Goal: Task Accomplishment & Management: Manage account settings

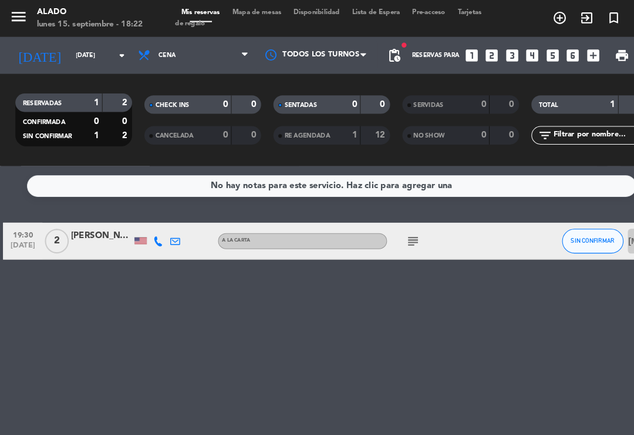
click at [83, 61] on input "[DATE]" at bounding box center [107, 53] width 80 height 18
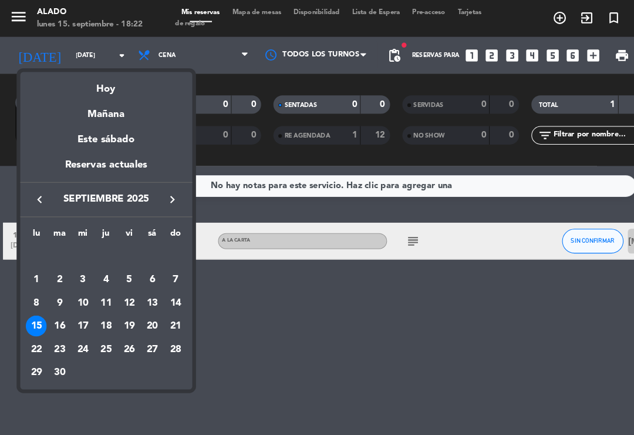
click at [61, 308] on div "16" at bounding box center [57, 311] width 20 height 20
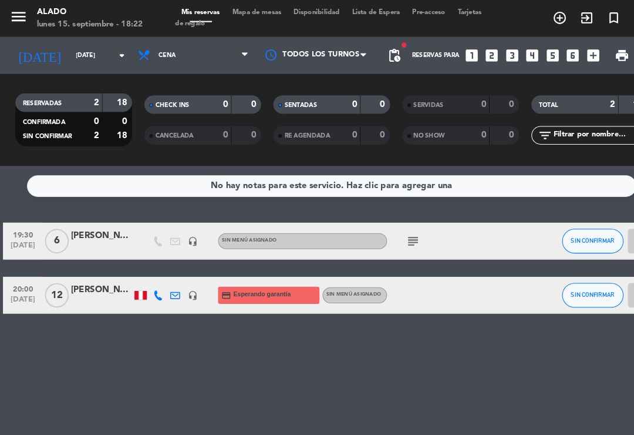
click at [189, 52] on span "Cena" at bounding box center [184, 53] width 117 height 26
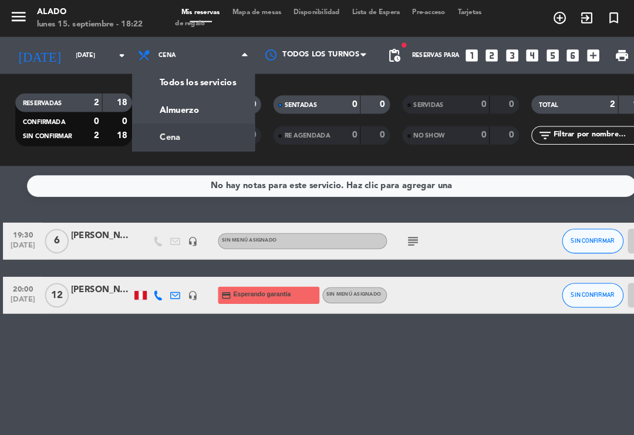
click at [192, 98] on div "menu Alado [DATE] 15. septiembre - 18:22 Mis reservas Mapa de mesas Disponibili…" at bounding box center [317, 79] width 634 height 159
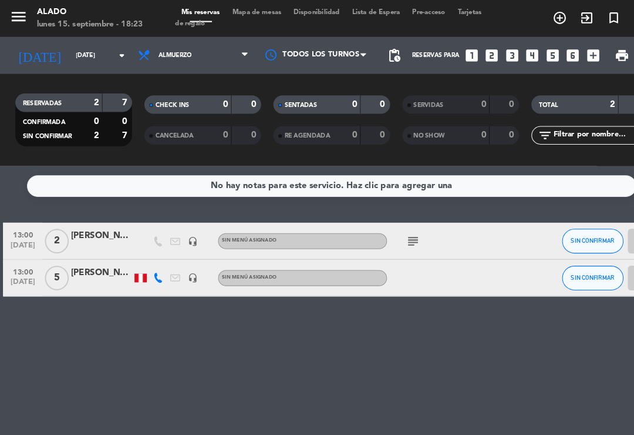
click at [94, 58] on input "[DATE]" at bounding box center [107, 53] width 80 height 18
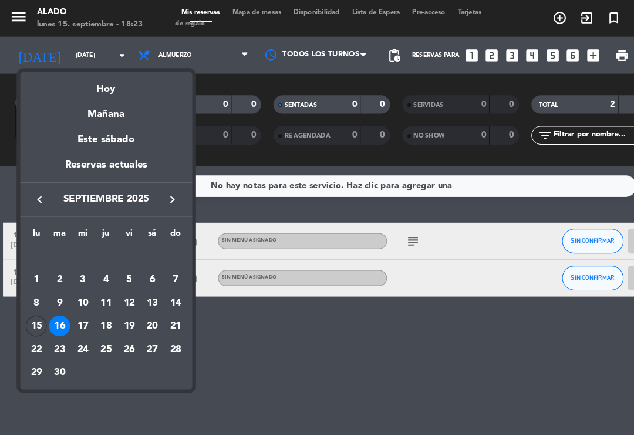
click at [83, 311] on div "17" at bounding box center [79, 311] width 20 height 20
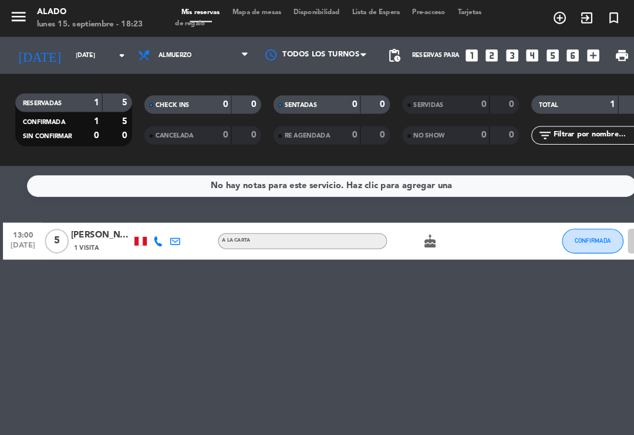
click at [177, 51] on span "Almuerzo" at bounding box center [168, 53] width 32 height 6
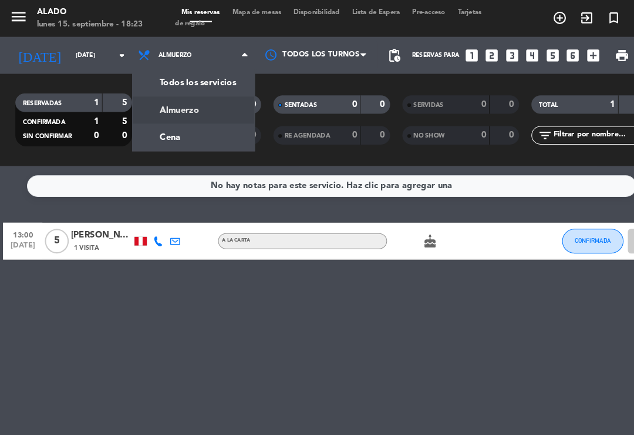
click at [190, 133] on div "menu Alado [DATE] 15. septiembre - 18:23 Mis reservas Mapa de mesas Disponibili…" at bounding box center [317, 79] width 634 height 159
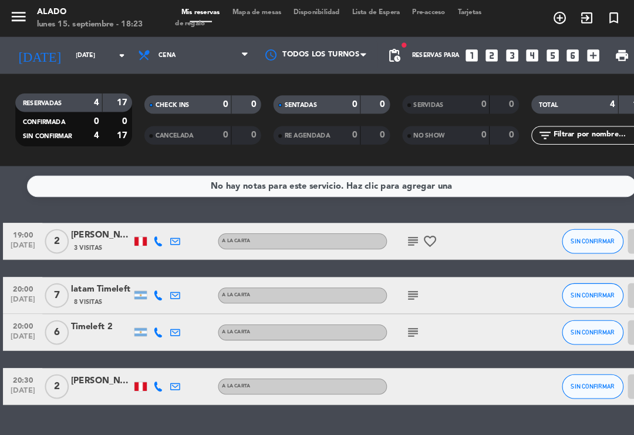
click at [399, 229] on icon "subject" at bounding box center [395, 230] width 14 height 14
click at [390, 215] on div "subject Buena luz favorite_border" at bounding box center [419, 230] width 99 height 35
click at [397, 224] on icon "subject" at bounding box center [395, 230] width 14 height 14
click at [116, 44] on input "[DATE]" at bounding box center [107, 53] width 80 height 18
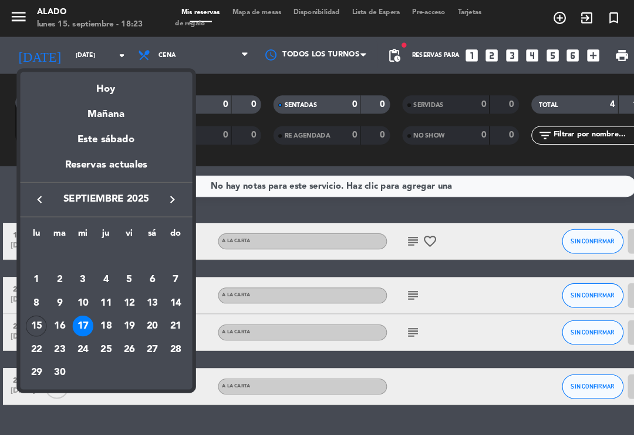
click at [105, 305] on div "18" at bounding box center [102, 311] width 20 height 20
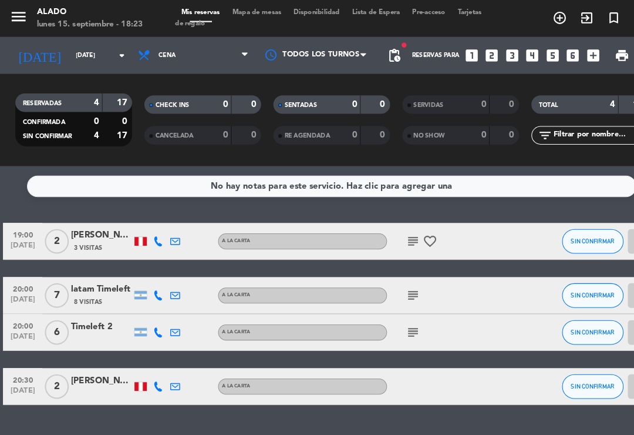
type input "[DEMOGRAPHIC_DATA][DATE]"
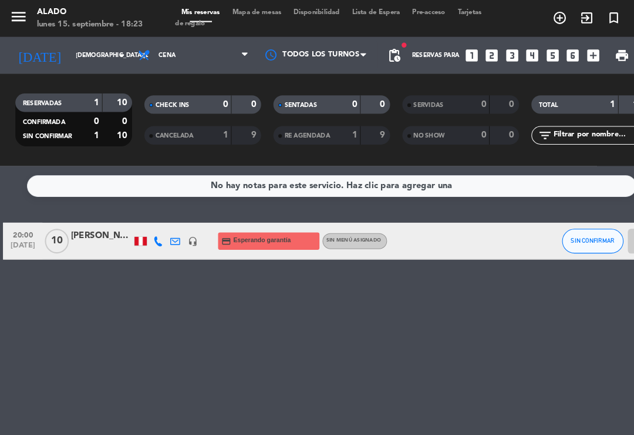
click at [206, 18] on span "Tarjetas de regalo" at bounding box center [313, 17] width 293 height 17
click at [204, 103] on div "0" at bounding box center [206, 100] width 23 height 14
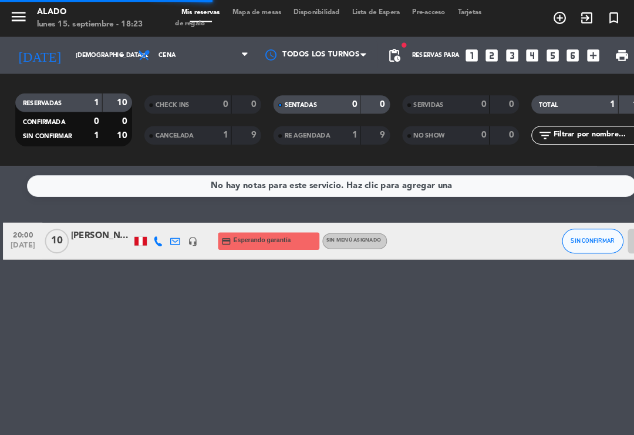
click at [207, 101] on div "0" at bounding box center [206, 100] width 23 height 14
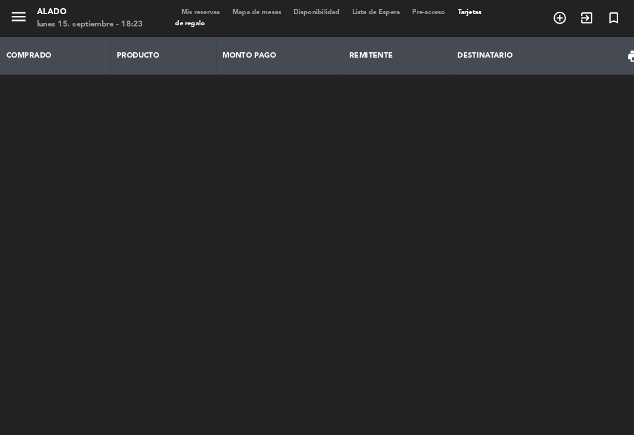
click at [200, 18] on span "Tarjetas de regalo" at bounding box center [313, 17] width 293 height 17
click at [202, 11] on span "Mis reservas" at bounding box center [191, 12] width 49 height 6
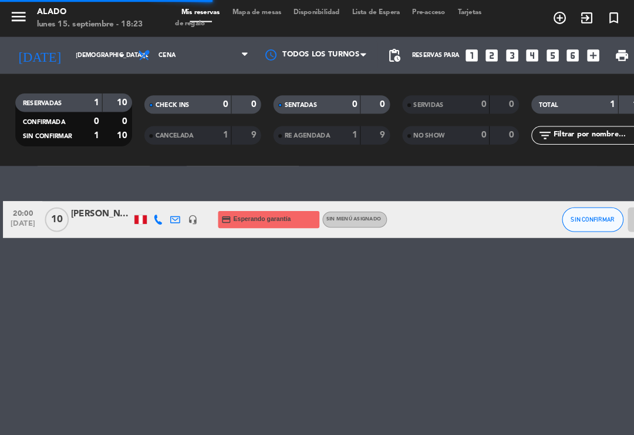
click at [197, 18] on span "Tarjetas de regalo" at bounding box center [313, 17] width 293 height 17
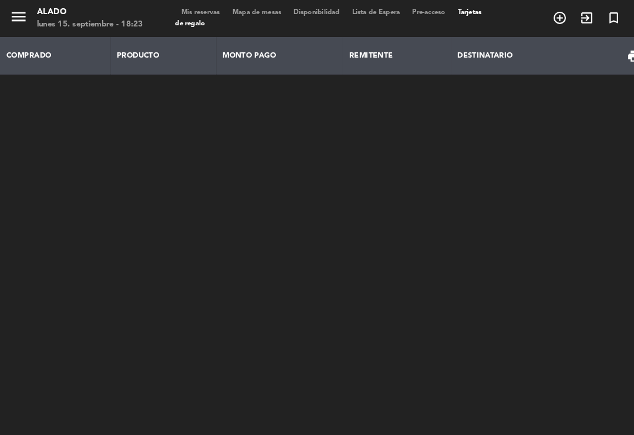
click at [209, 14] on span "Mis reservas" at bounding box center [191, 12] width 49 height 6
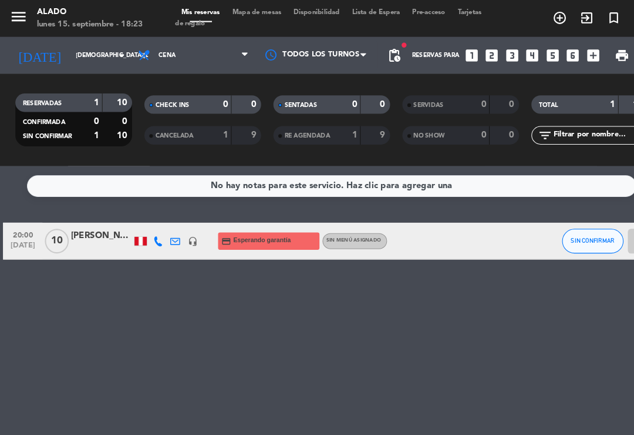
click at [191, 59] on span "Cena" at bounding box center [184, 53] width 117 height 26
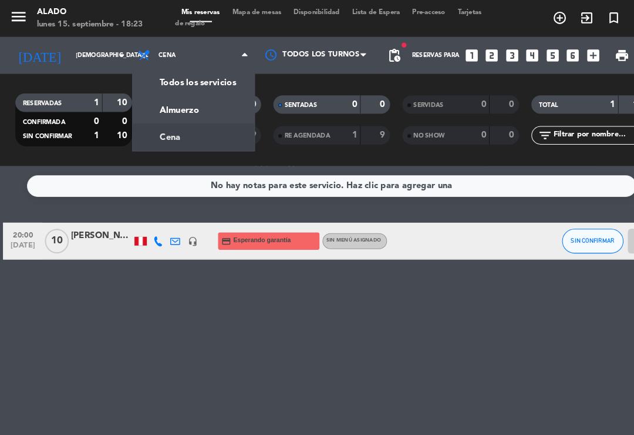
click at [190, 104] on div "menu Alado [DATE] 15. septiembre - 18:23 Mis reservas Mapa de mesas Disponibili…" at bounding box center [317, 79] width 634 height 159
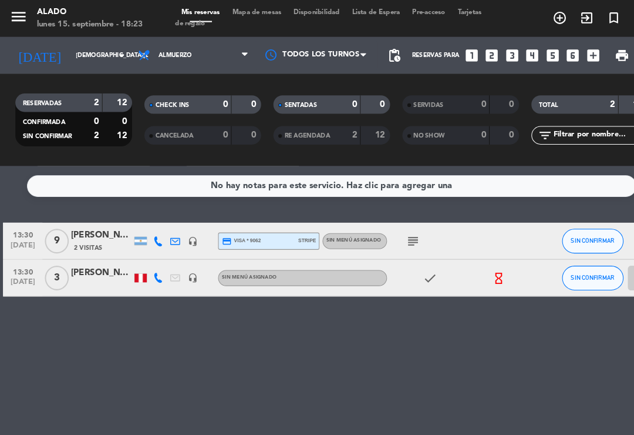
click at [389, 231] on icon "subject" at bounding box center [395, 230] width 14 height 14
click at [105, 46] on input "[DEMOGRAPHIC_DATA][DATE]" at bounding box center [107, 53] width 80 height 18
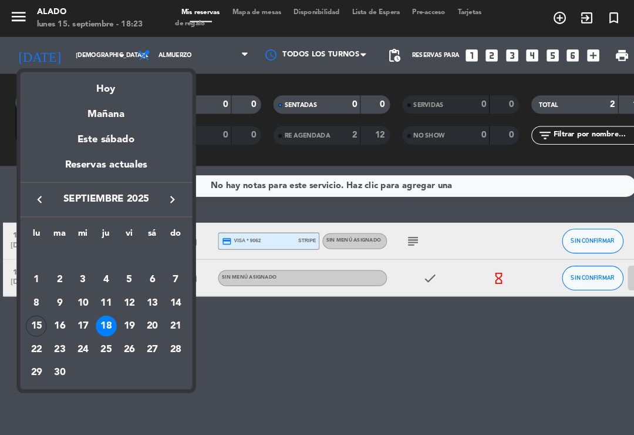
click at [127, 307] on div "19" at bounding box center [123, 311] width 20 height 20
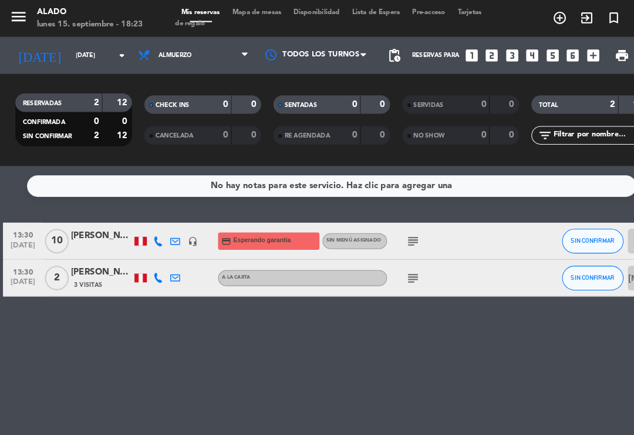
click at [391, 230] on icon "subject" at bounding box center [395, 230] width 14 height 14
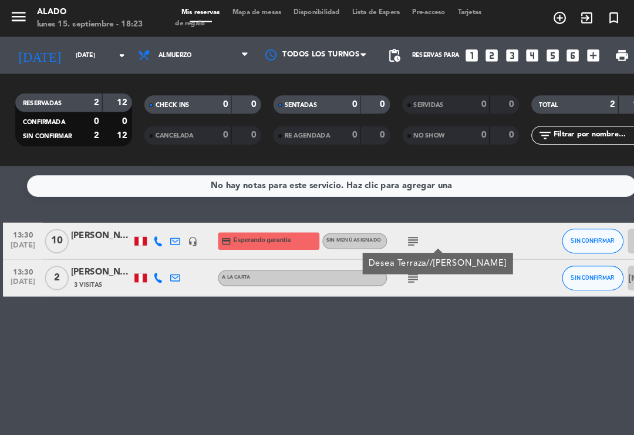
click at [392, 265] on icon "subject" at bounding box center [395, 265] width 14 height 14
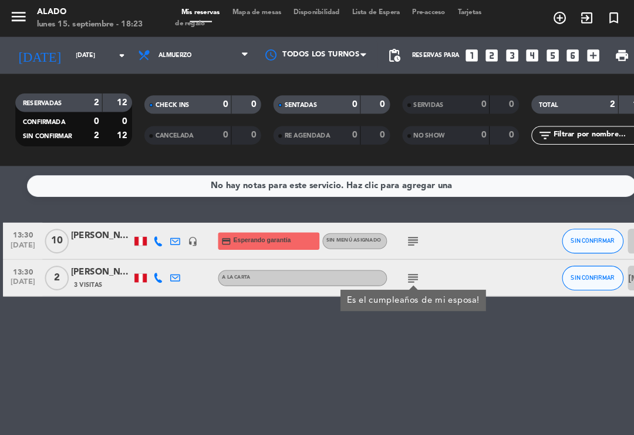
click at [194, 56] on span "Almuerzo" at bounding box center [184, 53] width 117 height 26
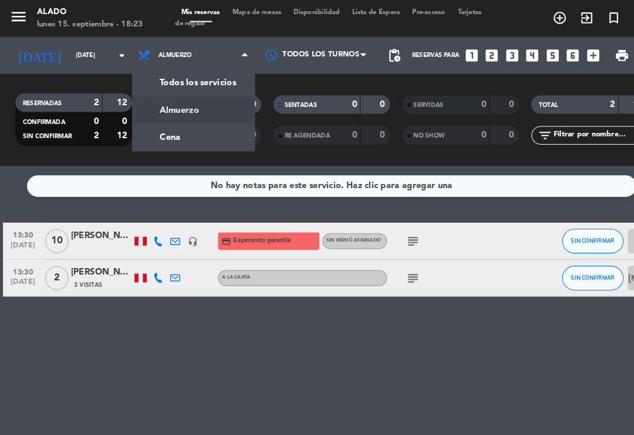
click at [190, 120] on div "menu Alado [DATE] 15. septiembre - 18:23 Mis reservas Mapa de mesas Disponibili…" at bounding box center [317, 79] width 634 height 159
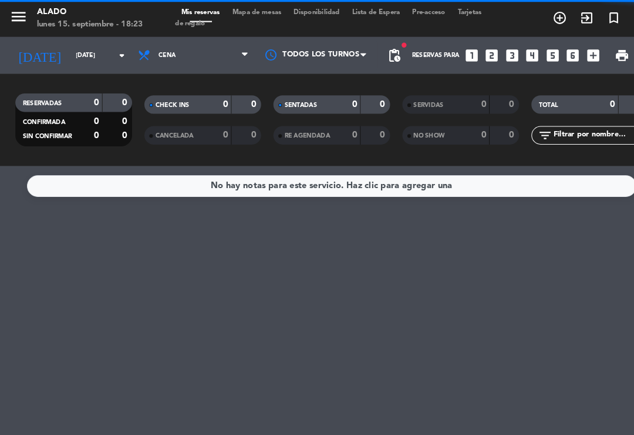
click at [116, 56] on icon "arrow_drop_down" at bounding box center [116, 53] width 14 height 14
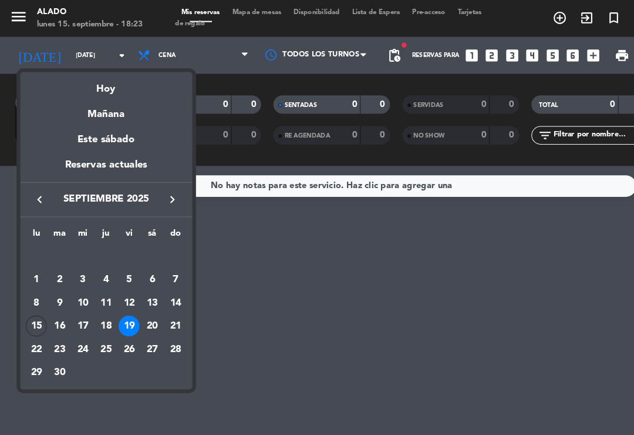
click at [141, 306] on div "20" at bounding box center [146, 311] width 20 height 20
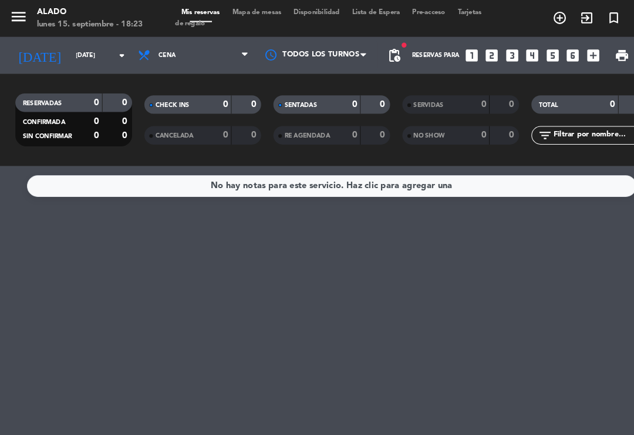
click at [192, 59] on span "Cena" at bounding box center [184, 53] width 117 height 26
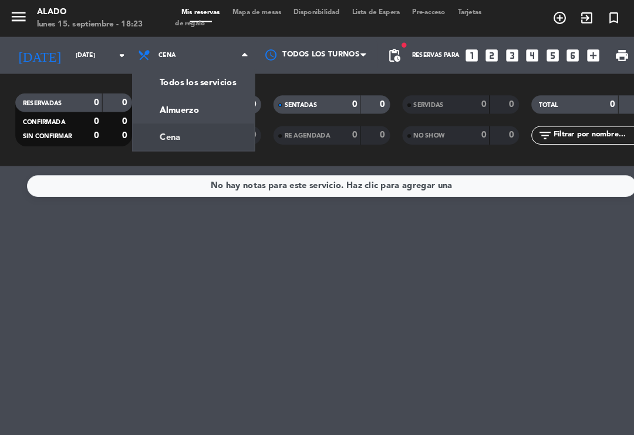
click at [193, 109] on div "menu Alado [DATE] 15. septiembre - 18:23 Mis reservas Mapa de mesas Disponibili…" at bounding box center [317, 79] width 634 height 159
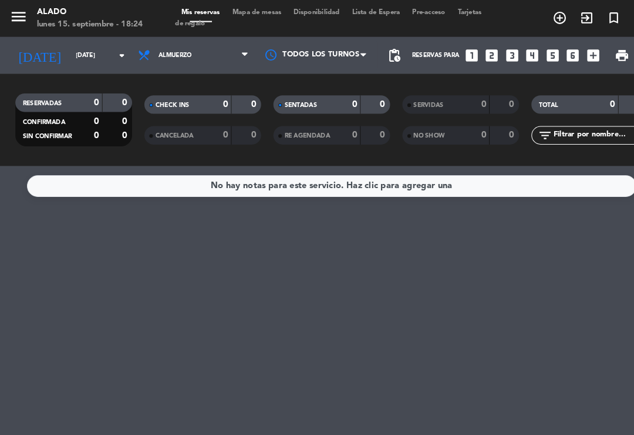
click at [112, 62] on input "[DATE]" at bounding box center [107, 53] width 80 height 18
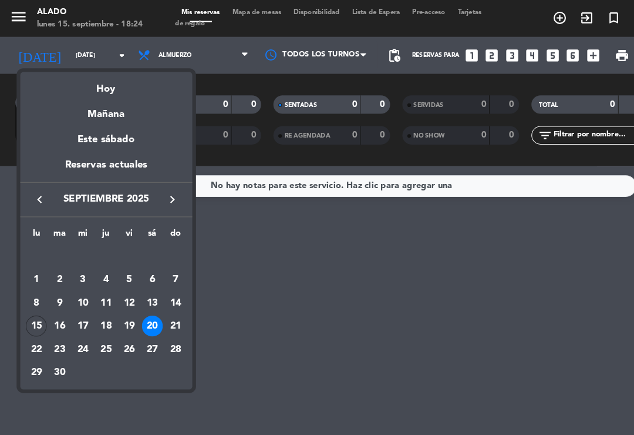
click at [35, 305] on div "15" at bounding box center [35, 311] width 20 height 20
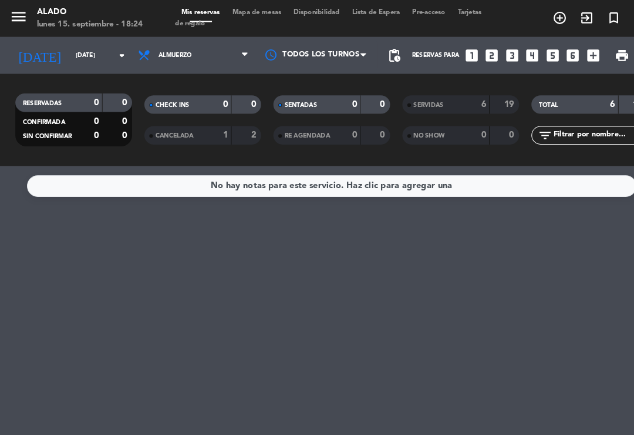
click at [174, 51] on span "Almuerzo" at bounding box center [168, 53] width 32 height 6
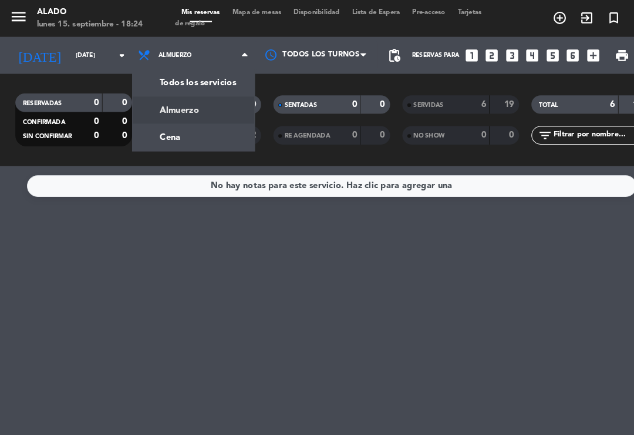
click at [180, 137] on div "menu Alado [DATE] 15. septiembre - 18:24 Mis reservas Mapa de mesas Disponibili…" at bounding box center [317, 79] width 634 height 159
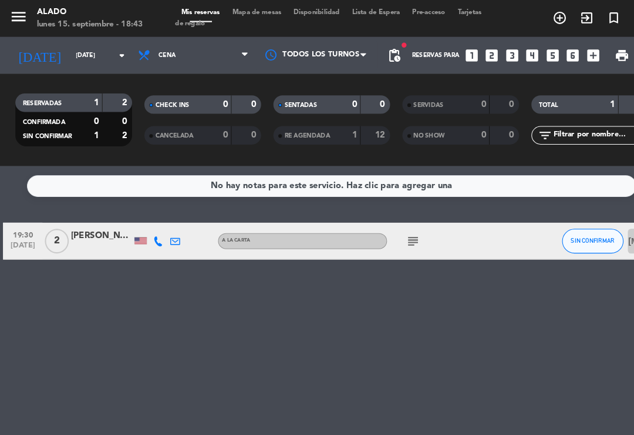
click at [335, 125] on div "1" at bounding box center [329, 130] width 23 height 14
click at [321, 133] on div "1" at bounding box center [329, 130] width 23 height 14
click at [298, 132] on span "RE AGENDADA" at bounding box center [293, 130] width 43 height 6
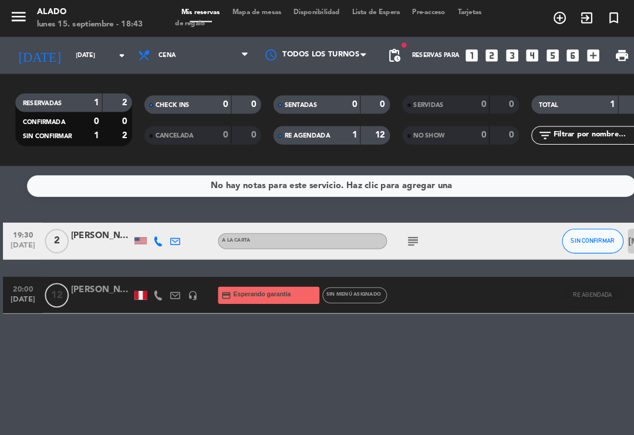
click at [331, 127] on div "1" at bounding box center [329, 130] width 23 height 14
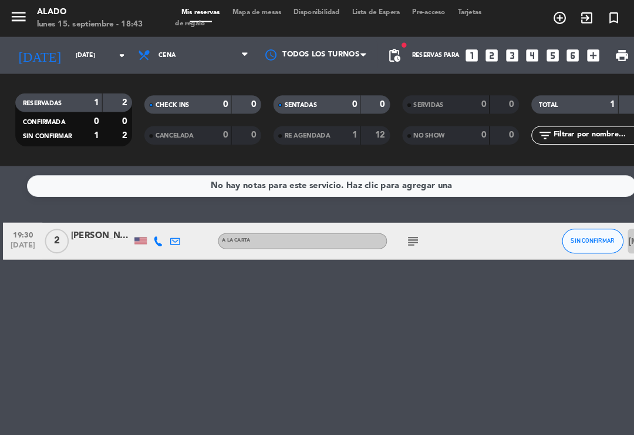
scroll to position [18, 0]
click at [100, 44] on input "[DATE]" at bounding box center [107, 53] width 80 height 18
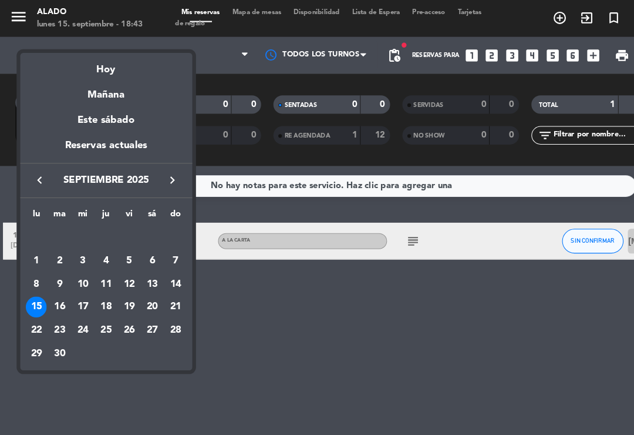
click at [295, 313] on div at bounding box center [317, 217] width 634 height 435
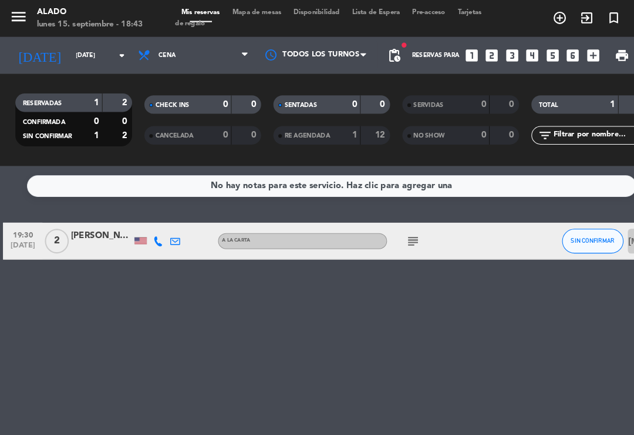
click at [96, 44] on input "[DATE]" at bounding box center [107, 53] width 80 height 18
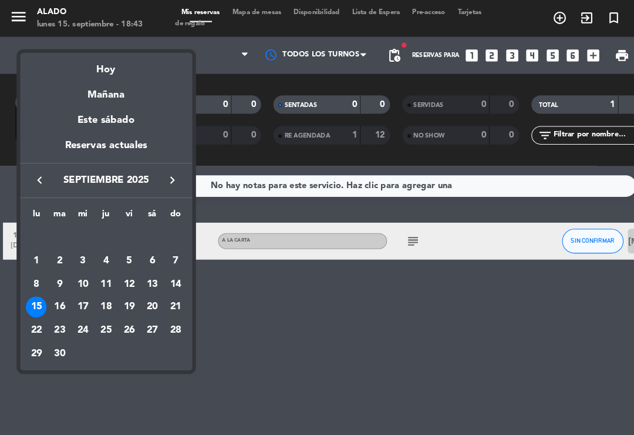
click at [59, 293] on div "16" at bounding box center [57, 293] width 20 height 20
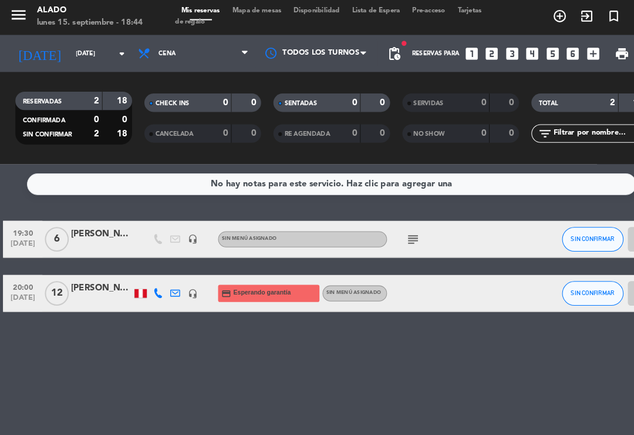
click at [110, 44] on input "[DATE]" at bounding box center [107, 53] width 80 height 18
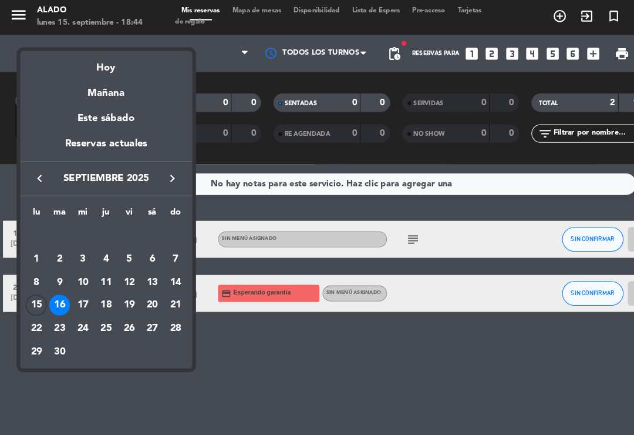
click at [42, 293] on div "15" at bounding box center [35, 293] width 20 height 20
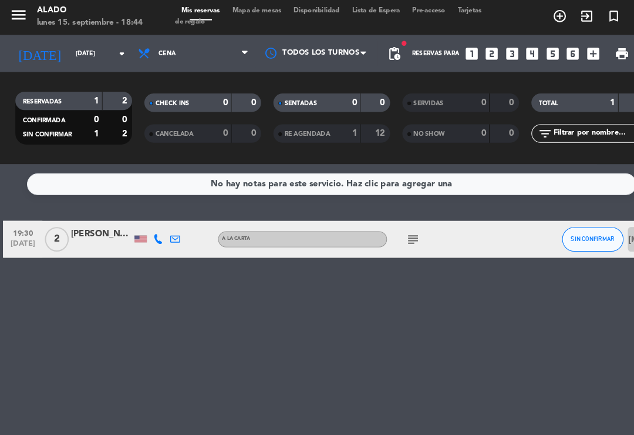
click at [384, 218] on div "subject" at bounding box center [419, 230] width 99 height 35
click at [391, 223] on icon "subject" at bounding box center [395, 230] width 14 height 14
click at [392, 223] on icon "subject" at bounding box center [395, 230] width 14 height 14
click at [403, 213] on div "subject" at bounding box center [419, 230] width 99 height 35
click at [408, 213] on div "subject" at bounding box center [419, 230] width 99 height 35
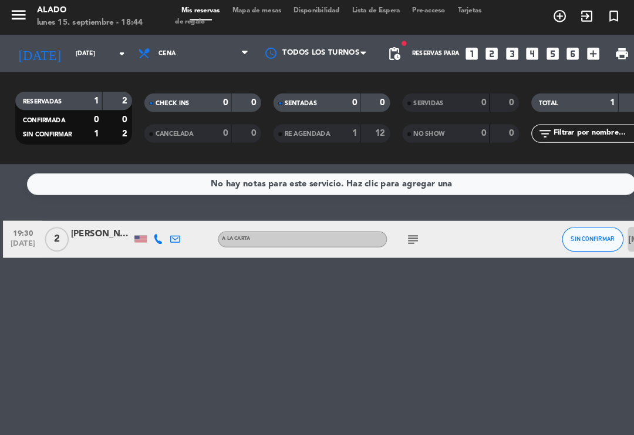
click at [407, 213] on div "subject" at bounding box center [419, 230] width 99 height 35
click at [391, 223] on icon "subject" at bounding box center [395, 230] width 14 height 14
click at [398, 223] on icon "subject" at bounding box center [395, 230] width 14 height 14
click at [394, 223] on icon "subject" at bounding box center [395, 230] width 14 height 14
click at [463, 327] on div "No hay notas para este servicio. Haz clic para agregar una 19:30 [DATE] 2 [PERS…" at bounding box center [317, 297] width 634 height 276
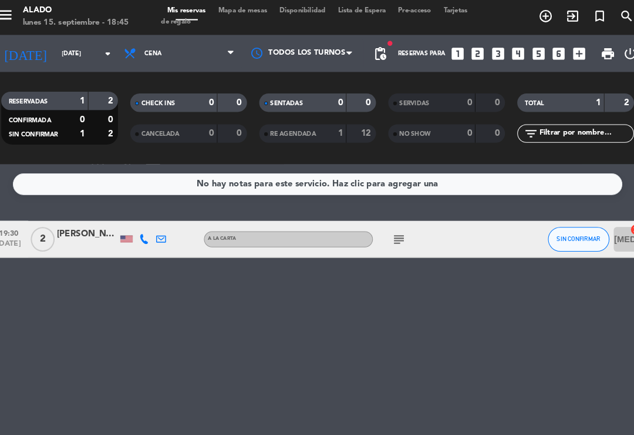
click at [80, 44] on input "[DATE]" at bounding box center [107, 53] width 80 height 18
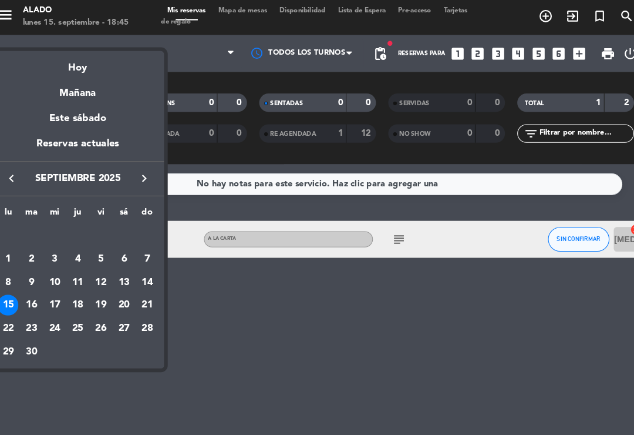
click at [126, 287] on div "20" at bounding box center [132, 293] width 20 height 20
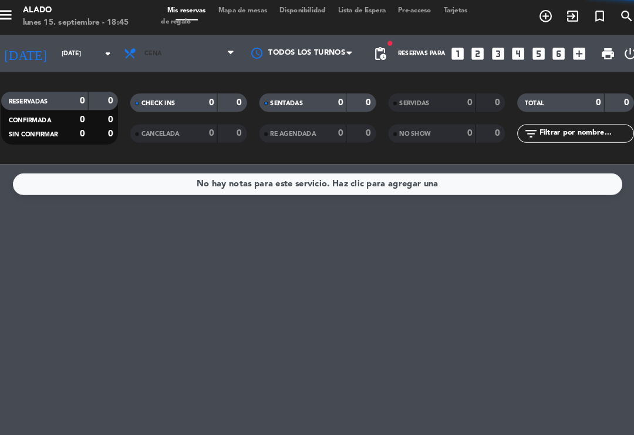
click at [188, 40] on span "Cena" at bounding box center [184, 53] width 117 height 26
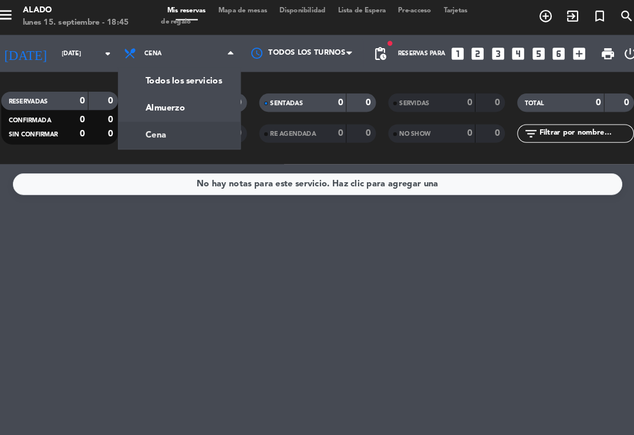
click at [200, 88] on div "menu Alado [DATE] 15. septiembre - 18:45 Mis reservas Mapa de mesas Disponibili…" at bounding box center [317, 79] width 634 height 159
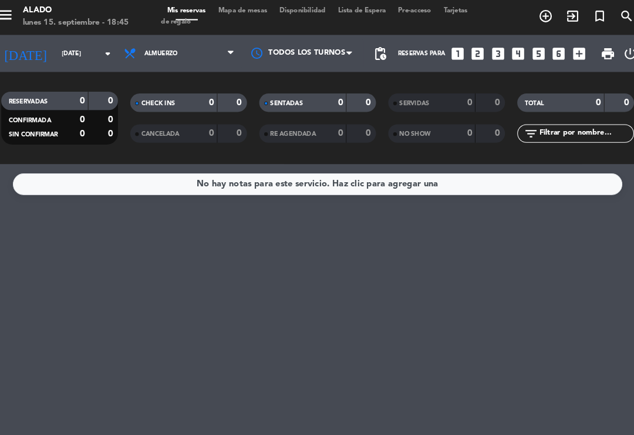
click at [85, 44] on input "[DATE]" at bounding box center [107, 53] width 80 height 18
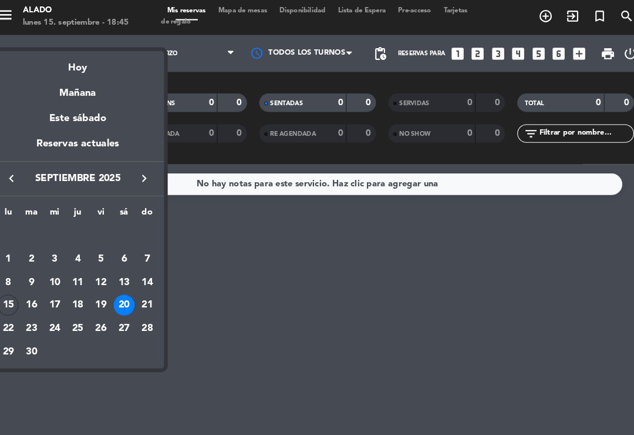
click at [16, 287] on div "15" at bounding box center [21, 293] width 20 height 20
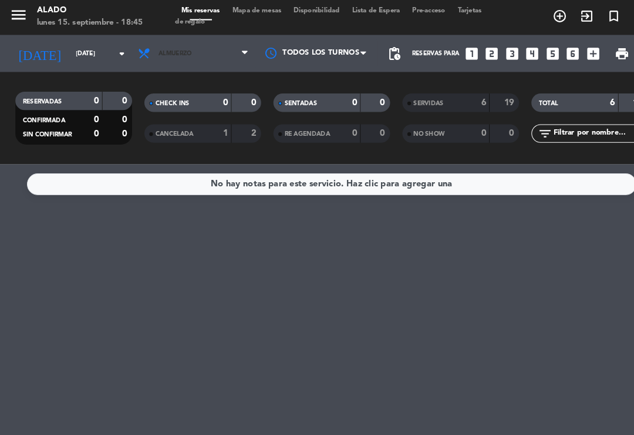
click at [233, 48] on icon at bounding box center [233, 52] width 5 height 9
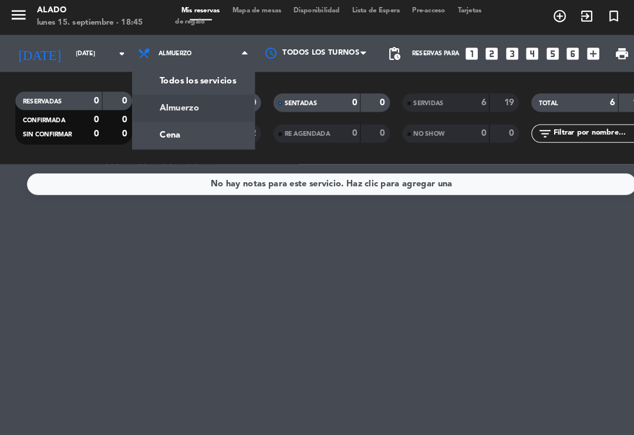
click at [206, 107] on div "menu Alado [DATE] 15. septiembre - 18:45 Mis reservas Mapa de mesas Disponibili…" at bounding box center [317, 79] width 634 height 159
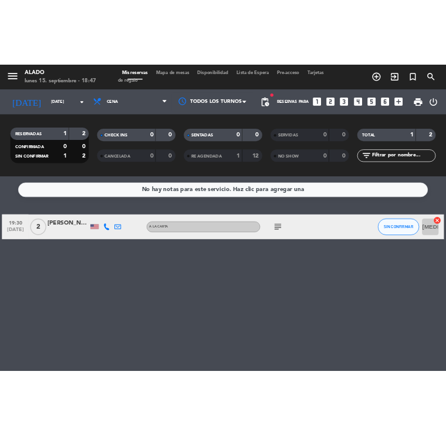
scroll to position [0, 0]
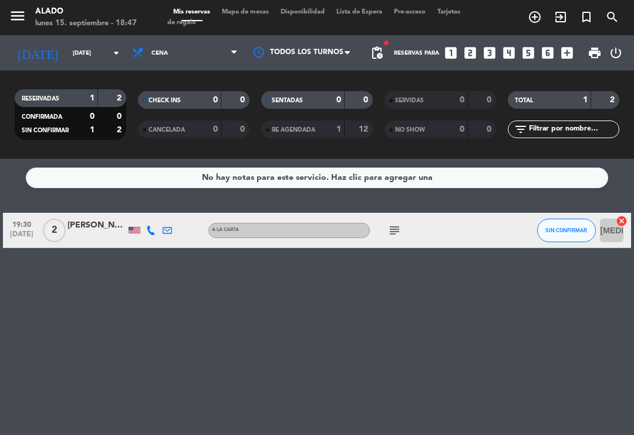
click at [266, 362] on div "No hay notas para este servicio. Haz clic para agregar una 19:30 [DATE] 2 [PERS…" at bounding box center [317, 297] width 634 height 276
click at [389, 235] on icon "subject" at bounding box center [395, 230] width 14 height 14
click at [389, 229] on icon "subject" at bounding box center [395, 230] width 14 height 14
click at [130, 49] on span "Cena" at bounding box center [184, 53] width 117 height 26
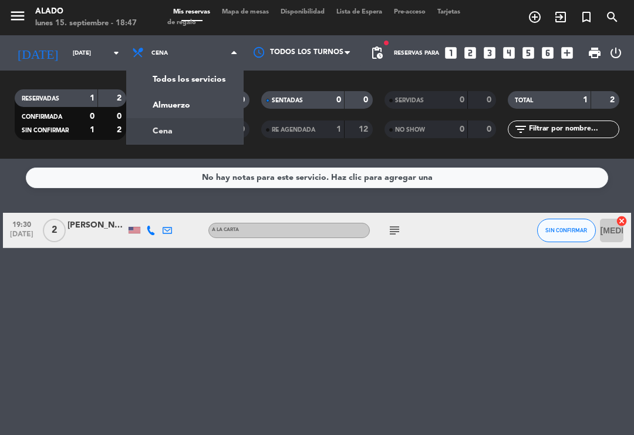
click at [117, 55] on icon "arrow_drop_down" at bounding box center [116, 53] width 14 height 14
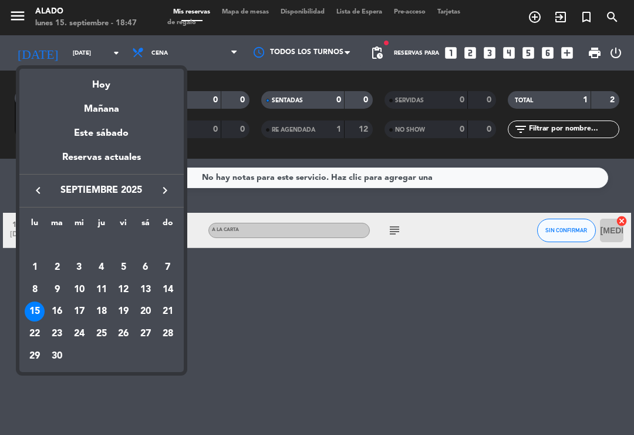
click at [63, 312] on div "16" at bounding box center [57, 311] width 20 height 20
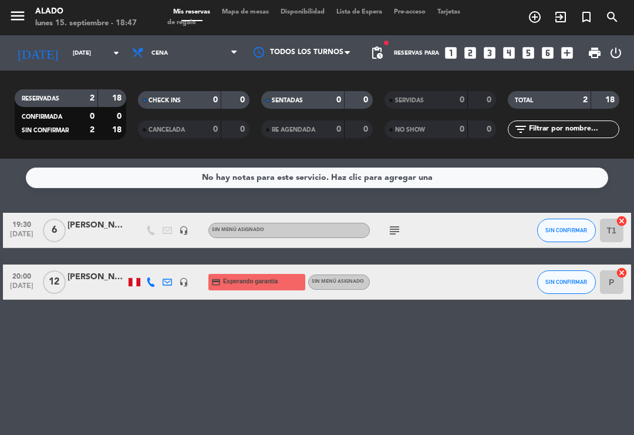
click at [224, 52] on span "Cena" at bounding box center [184, 53] width 117 height 26
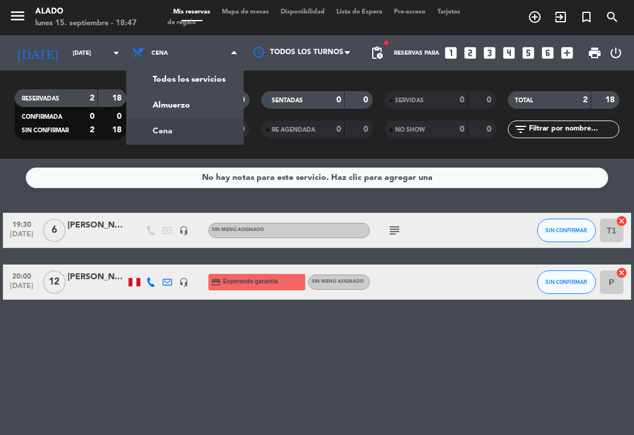
click at [207, 104] on div "menu Alado [DATE] 15. septiembre - 18:47 Mis reservas Mapa de mesas Disponibili…" at bounding box center [317, 79] width 634 height 159
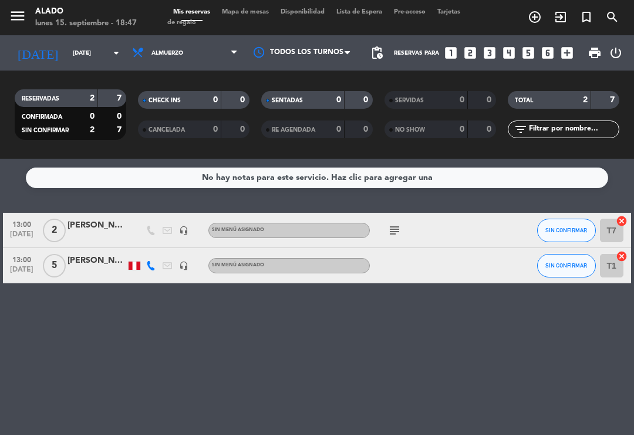
click at [396, 224] on icon "subject" at bounding box center [395, 230] width 14 height 14
click at [402, 226] on icon "subject" at bounding box center [395, 230] width 14 height 14
click at [213, 64] on span "Almuerzo" at bounding box center [184, 53] width 117 height 26
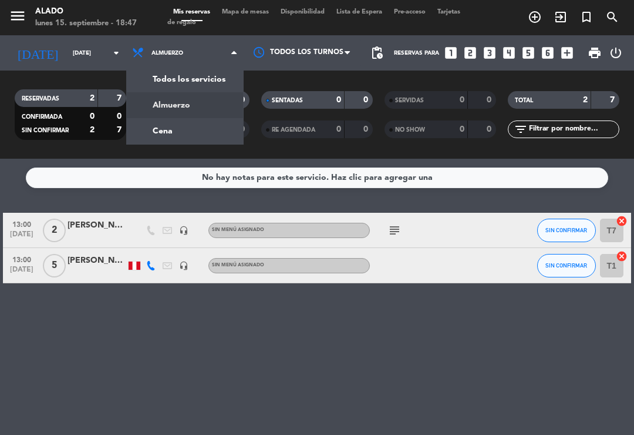
click at [221, 126] on div "menu Alado [DATE] 15. septiembre - 18:47 Mis reservas Mapa de mesas Disponibili…" at bounding box center [317, 79] width 634 height 159
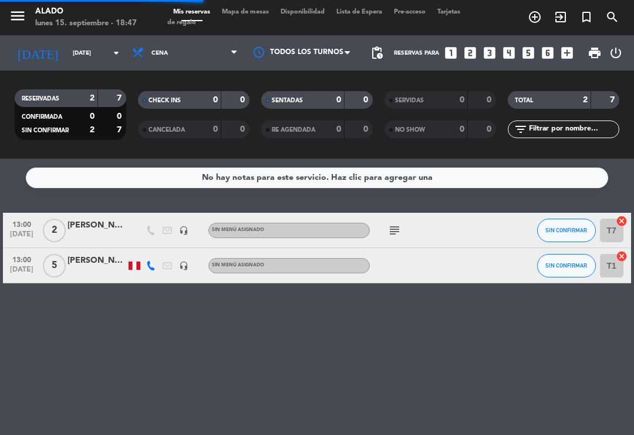
click at [112, 45] on input "[DATE]" at bounding box center [107, 53] width 80 height 18
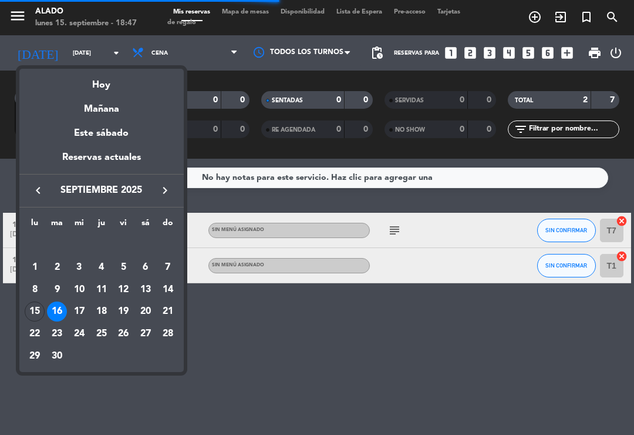
click at [36, 318] on div "15" at bounding box center [35, 311] width 20 height 20
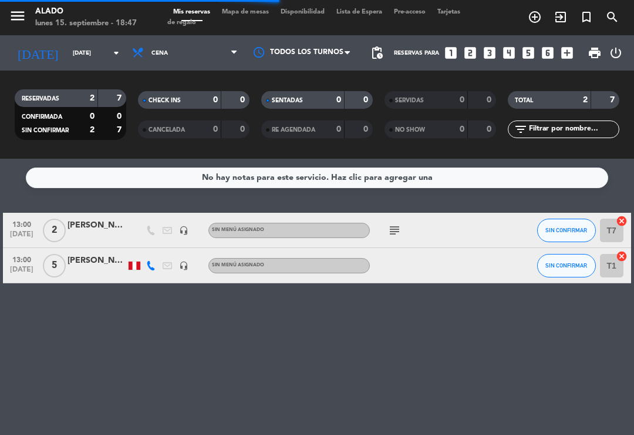
type input "[DATE]"
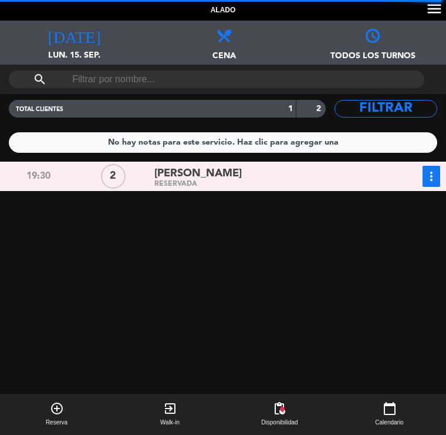
click at [50, 345] on div "19:30 2 [PERSON_NAME] RESERVADA more_vert Estado de la reserva [PHONE_NUMBER] […" at bounding box center [223, 311] width 452 height 298
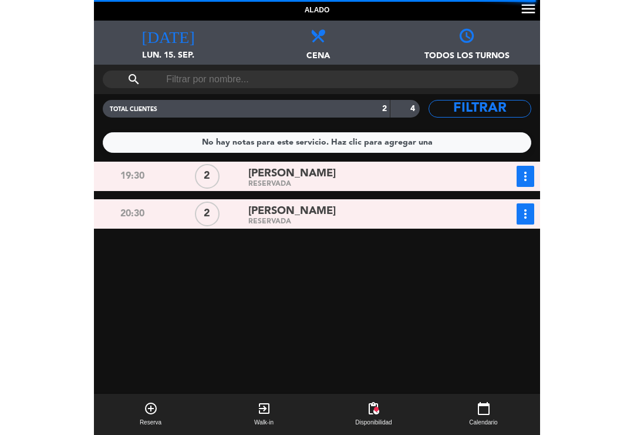
scroll to position [18, 0]
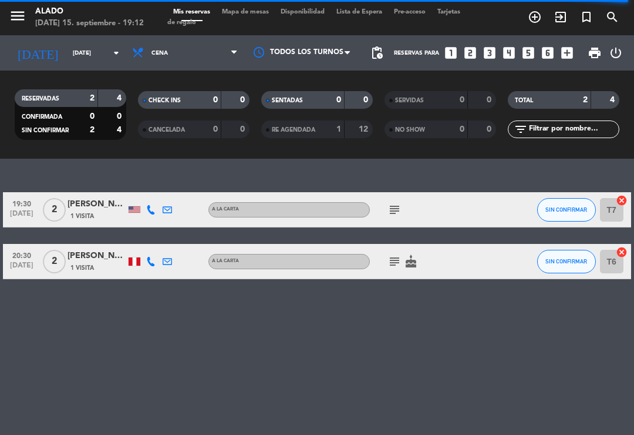
click at [391, 254] on icon "subject" at bounding box center [395, 261] width 14 height 14
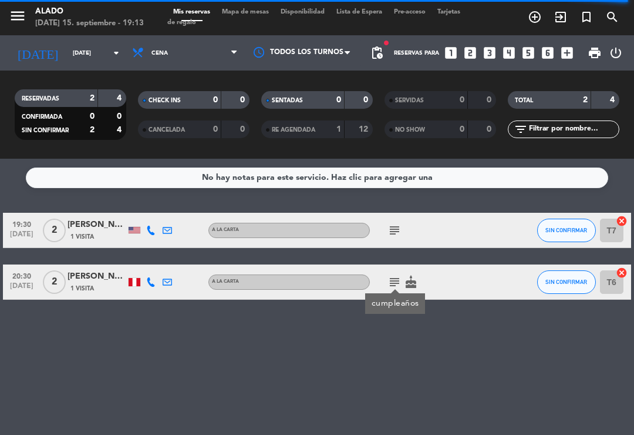
click at [82, 284] on span "1 Visita" at bounding box center [81, 288] width 23 height 9
